Goal: Transaction & Acquisition: Purchase product/service

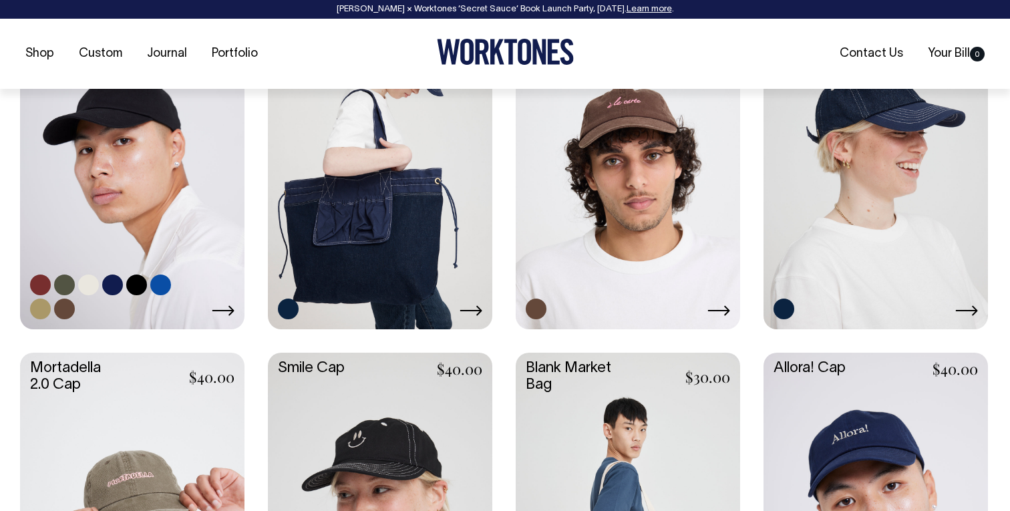
scroll to position [673, 0]
click at [37, 278] on link at bounding box center [40, 284] width 21 height 21
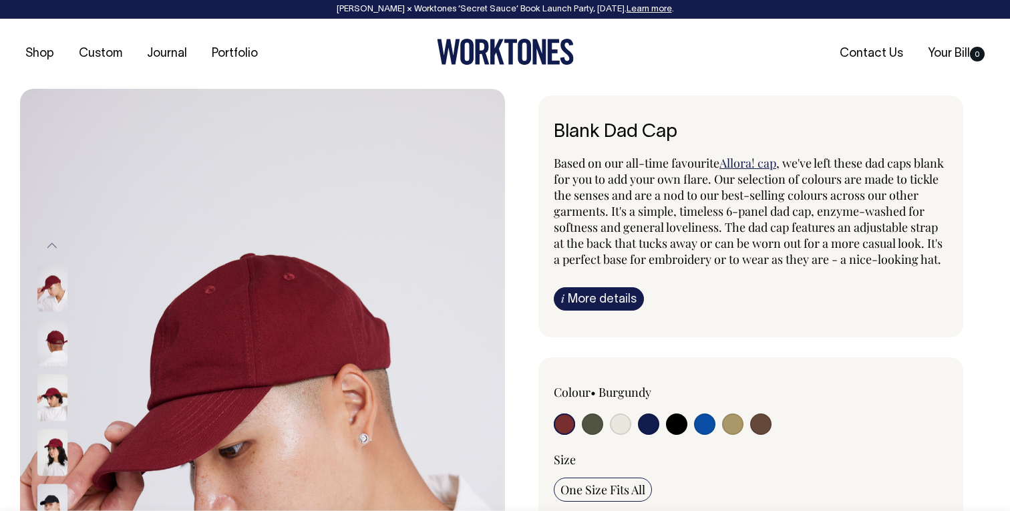
radio input "true"
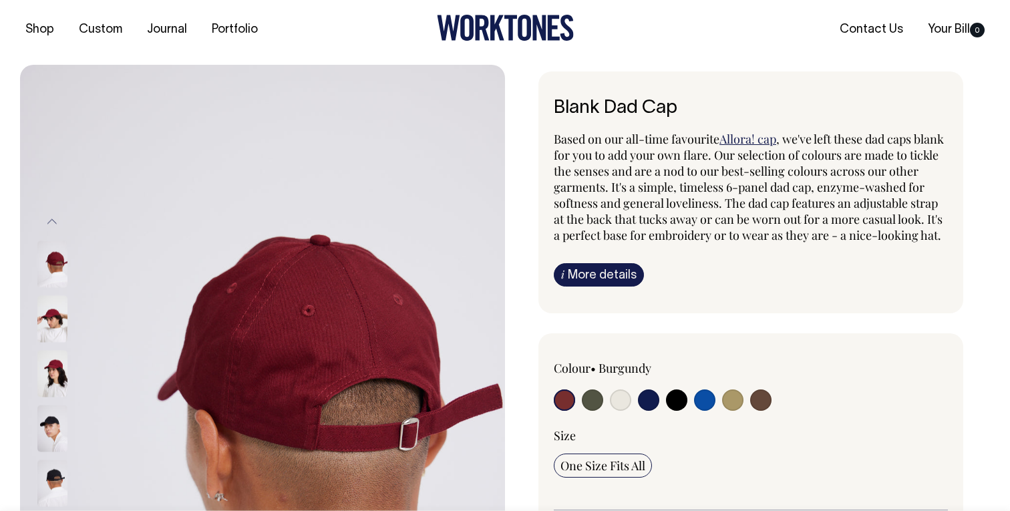
scroll to position [15, 0]
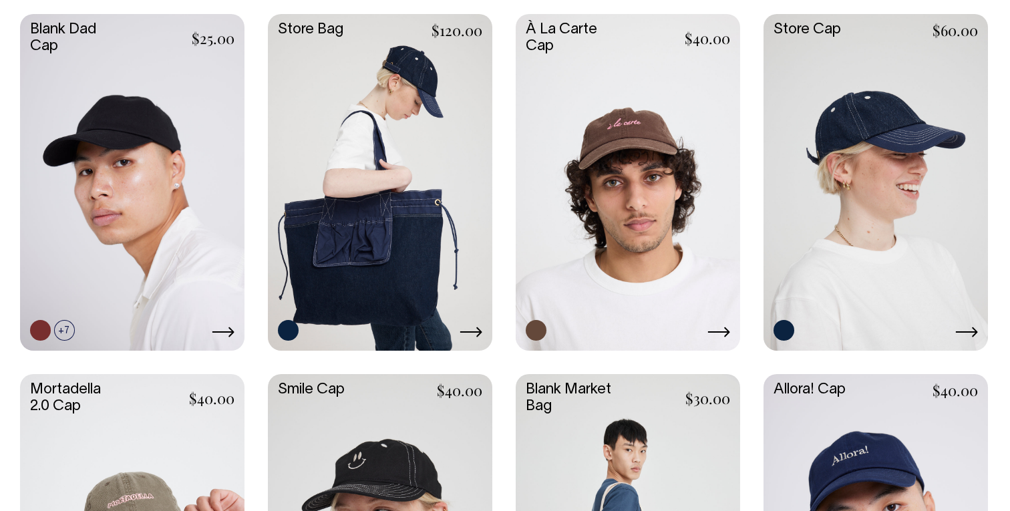
scroll to position [651, 0]
